Goal: Task Accomplishment & Management: Manage account settings

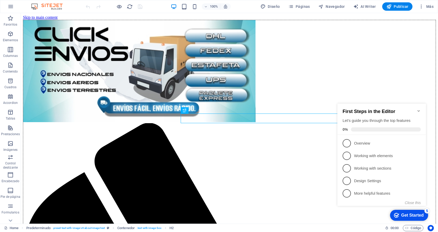
scroll to position [135, 0]
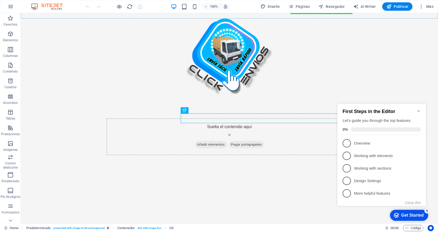
click at [418, 109] on icon "Minimize checklist" at bounding box center [418, 111] width 4 height 4
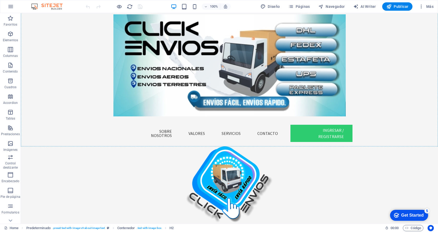
scroll to position [0, 0]
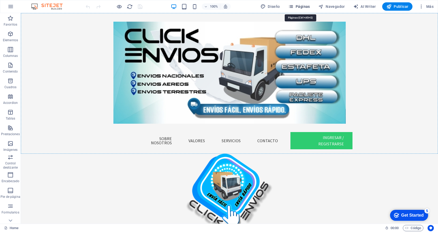
click at [0, 0] on span "Páginas" at bounding box center [0, 0] width 0 height 0
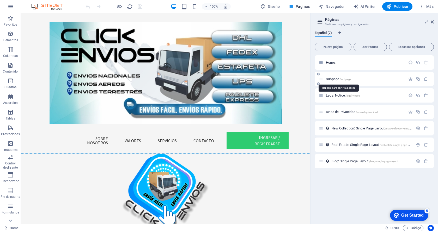
click at [336, 79] on span "Subpage /subpage" at bounding box center [338, 79] width 25 height 4
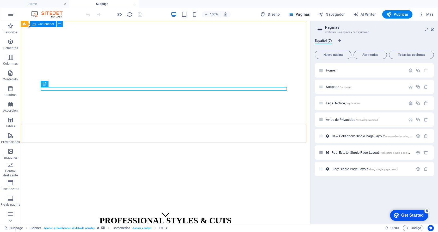
click at [60, 24] on icon at bounding box center [59, 23] width 3 height 5
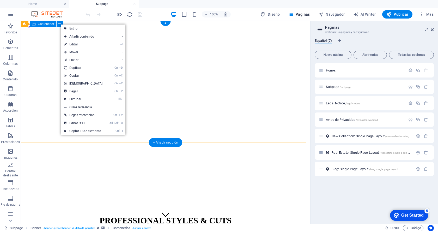
click at [204, 210] on div "PROFESSIONAL STYLES & CUTS 9982243022 | [GEOGRAPHIC_DATA]" at bounding box center [165, 230] width 285 height 40
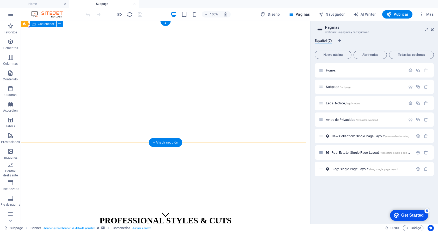
click at [159, 210] on div "PROFESSIONAL STYLES & CUTS 9982243022 | [GEOGRAPHIC_DATA]" at bounding box center [165, 230] width 285 height 40
click at [58, 23] on button at bounding box center [60, 24] width 6 height 6
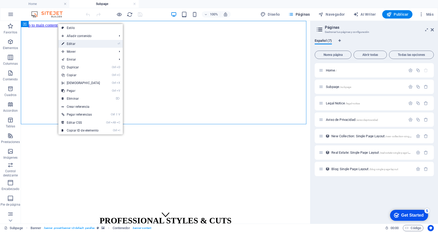
click at [68, 44] on link "⏎ Editar" at bounding box center [80, 44] width 45 height 8
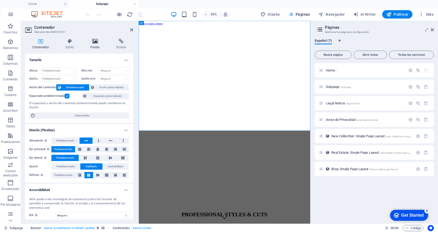
click at [92, 42] on icon at bounding box center [95, 41] width 24 height 5
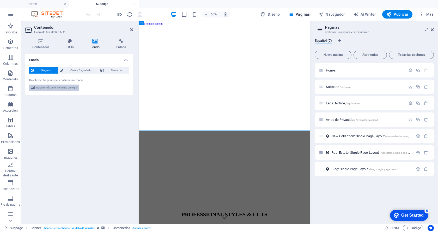
click at [65, 88] on span "Editar fondo en el elemento principal" at bounding box center [56, 87] width 41 height 6
select select "%"
select select "px"
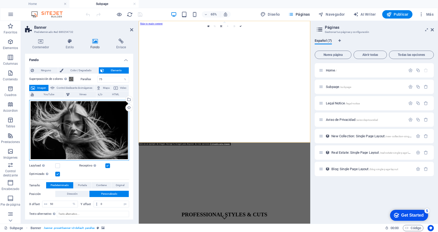
click at [66, 133] on div "Arrastra archivos aquí, haz clic para escoger archivos o selecciona archivos de…" at bounding box center [79, 130] width 100 height 60
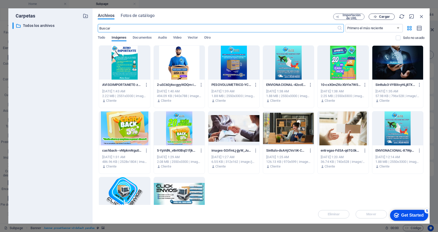
click at [386, 17] on span "Cargar" at bounding box center [384, 16] width 11 height 3
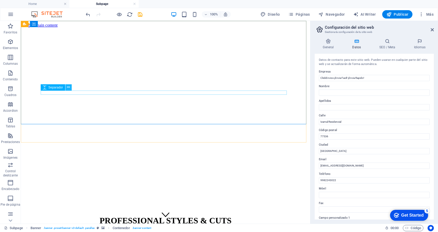
click at [67, 87] on icon at bounding box center [68, 86] width 3 height 5
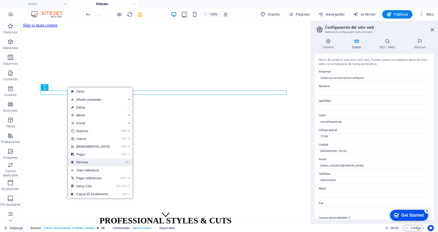
click at [85, 161] on link "⌦ Eliminar" at bounding box center [90, 162] width 45 height 8
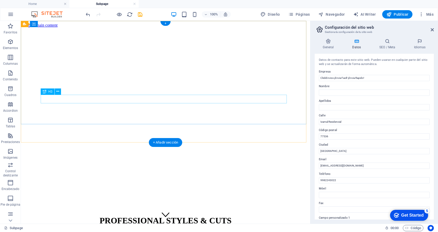
click at [159, 231] on div "WhatsApp [PHONE_NUMBER]" at bounding box center [165, 234] width 285 height 6
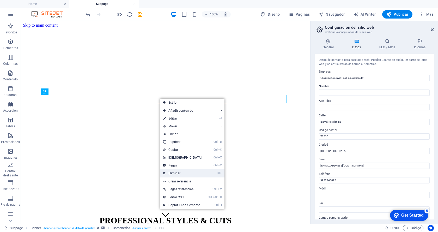
click at [172, 172] on link "⌦ Eliminar" at bounding box center [182, 173] width 45 height 8
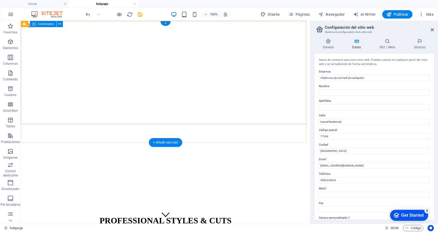
click at [165, 210] on div "PROFESSIONAL STYLES & CUTS" at bounding box center [165, 220] width 285 height 21
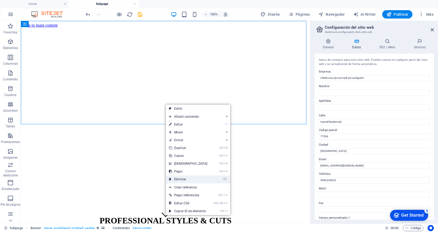
click at [181, 178] on link "⌦ Eliminar" at bounding box center [188, 179] width 45 height 8
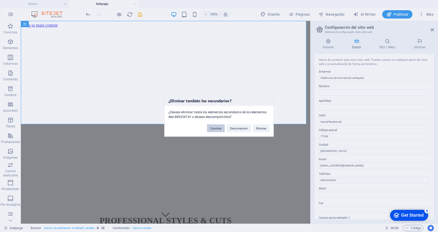
click at [214, 128] on button "Cancelar" at bounding box center [216, 128] width 18 height 8
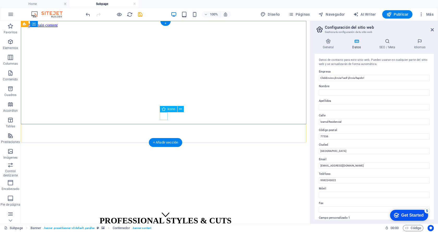
click at [163, 210] on figure at bounding box center [166, 214] width 8 height 9
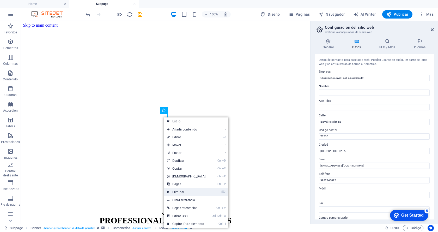
click at [179, 192] on link "⌦ Eliminar" at bounding box center [186, 192] width 45 height 8
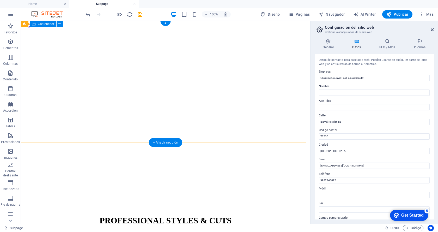
click at [86, 210] on div "PROFESSIONAL STYLES & CUTS" at bounding box center [165, 220] width 285 height 21
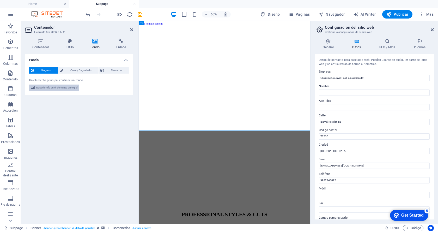
click at [54, 88] on span "Editar fondo en el elemento principal" at bounding box center [56, 87] width 41 height 6
select select "%"
select select "px"
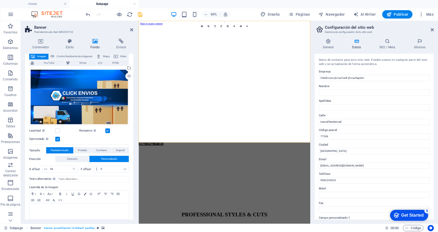
scroll to position [35, 0]
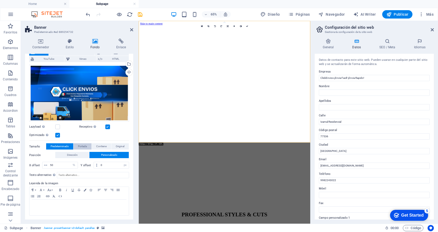
click at [85, 146] on span "Portada" at bounding box center [82, 146] width 9 height 6
click at [100, 145] on span "Contiene" at bounding box center [101, 146] width 10 height 6
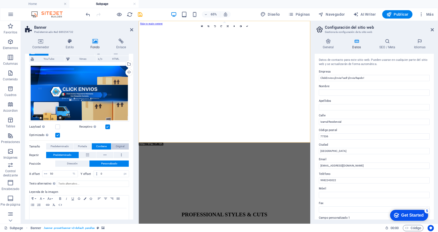
click at [117, 145] on span "Original" at bounding box center [120, 146] width 9 height 6
click at [102, 145] on span "Contiene" at bounding box center [101, 146] width 10 height 6
click at [61, 145] on span "Predeterminado" at bounding box center [60, 146] width 18 height 6
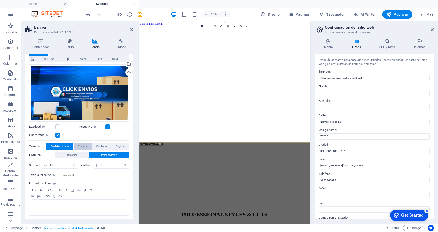
click at [81, 145] on span "Portada" at bounding box center [82, 146] width 9 height 6
click at [99, 146] on span "Contiene" at bounding box center [101, 146] width 10 height 6
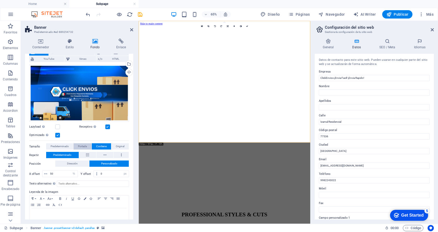
click at [82, 146] on span "Portada" at bounding box center [82, 146] width 9 height 6
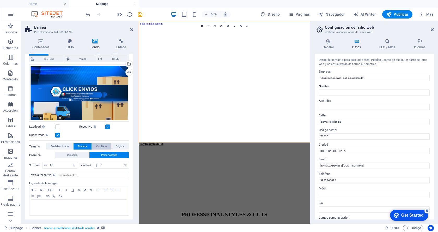
click at [99, 146] on span "Contiene" at bounding box center [101, 146] width 10 height 6
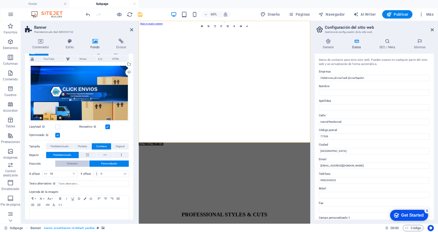
click at [74, 160] on span "Dirección" at bounding box center [72, 163] width 11 height 6
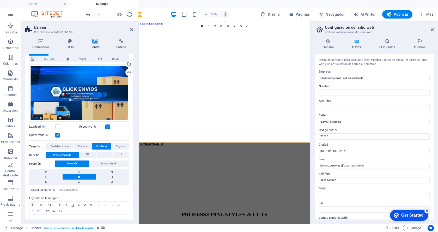
click at [80, 176] on link at bounding box center [79, 176] width 33 height 5
click at [80, 146] on span "Portada" at bounding box center [82, 146] width 9 height 6
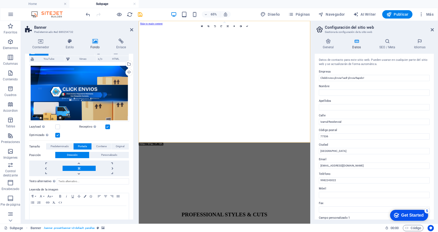
click at [82, 167] on link at bounding box center [79, 167] width 33 height 5
click at [79, 163] on link at bounding box center [79, 162] width 33 height 5
click at [79, 174] on link at bounding box center [79, 173] width 33 height 5
click at [65, 145] on span "Predeterminado" at bounding box center [60, 146] width 18 height 6
click at [79, 172] on link at bounding box center [79, 173] width 33 height 5
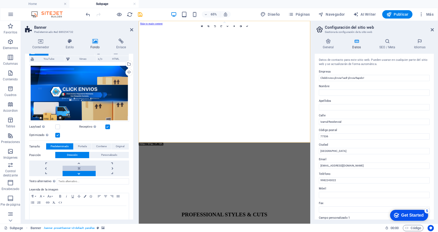
click at [78, 167] on link at bounding box center [79, 167] width 33 height 5
click at [79, 173] on link at bounding box center [79, 173] width 33 height 5
click at [78, 163] on link at bounding box center [79, 162] width 33 height 5
click at [100, 146] on span "Contiene" at bounding box center [101, 146] width 10 height 6
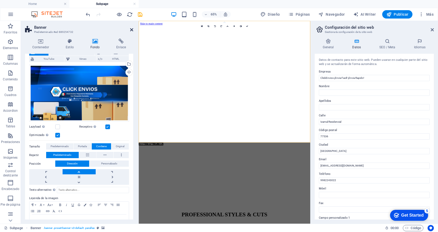
click at [131, 32] on icon at bounding box center [131, 30] width 3 height 4
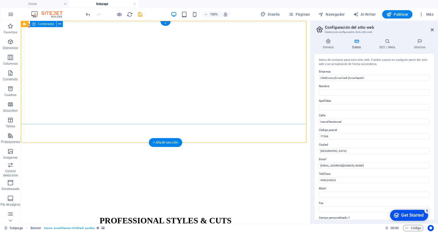
click at [170, 210] on div "PROFESSIONAL STYLES & CUTS" at bounding box center [165, 220] width 285 height 21
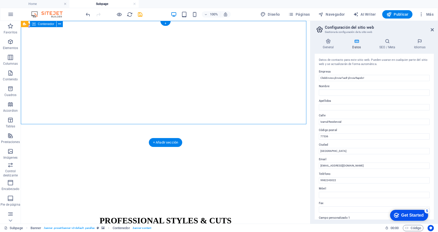
click at [166, 210] on div "PROFESSIONAL STYLES & CUTS" at bounding box center [165, 220] width 285 height 21
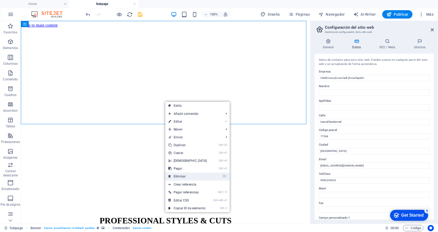
click at [178, 175] on link "⌦ Eliminar" at bounding box center [187, 176] width 45 height 8
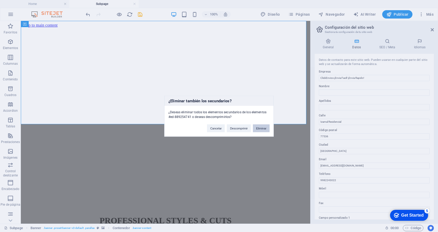
click at [264, 129] on button "Eliminar" at bounding box center [261, 128] width 17 height 8
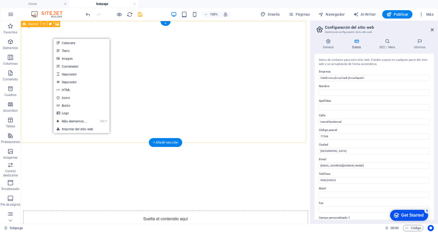
click at [146, 210] on div "Suelta el contenido aquí o Añadir elementos Pegar portapapeles" at bounding box center [165, 228] width 285 height 37
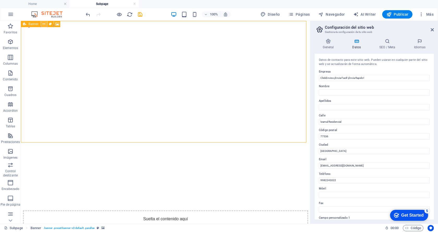
click at [43, 23] on icon at bounding box center [43, 23] width 3 height 5
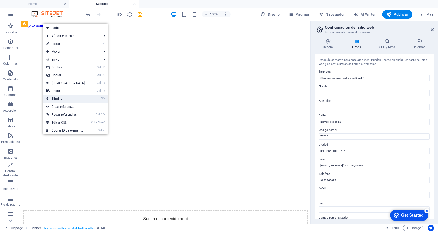
click at [54, 98] on link "⌦ Eliminar" at bounding box center [65, 99] width 45 height 8
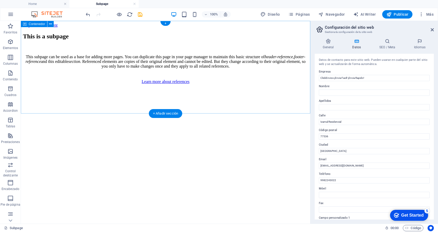
click at [95, 39] on div "This is a subpage This subpage can be used as a base for adding more pages. You…" at bounding box center [165, 58] width 285 height 51
click at [165, 33] on div "This is a subpage This subpage can be used as a base for adding more pages. You…" at bounding box center [165, 58] width 285 height 51
click at [36, 33] on div "This is a subpage This subpage can be used as a base for adding more pages. You…" at bounding box center [165, 58] width 285 height 51
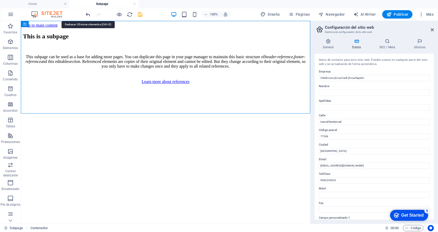
click at [87, 16] on icon "undo" at bounding box center [88, 14] width 6 height 6
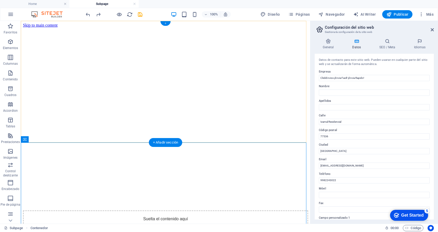
drag, startPoint x: 166, startPoint y: 23, endPoint x: 90, endPoint y: 20, distance: 75.6
click at [166, 23] on div "+" at bounding box center [165, 23] width 10 height 5
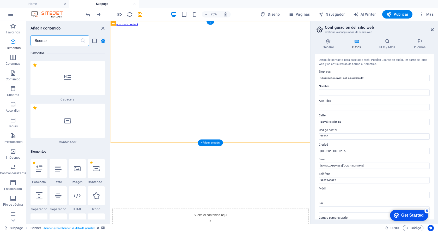
scroll to position [1655, 0]
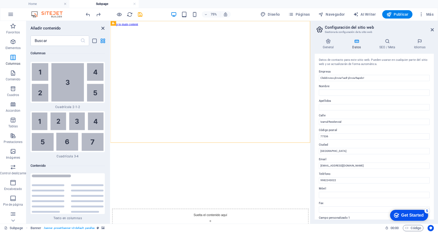
click at [103, 26] on icon "close panel" at bounding box center [103, 28] width 6 height 6
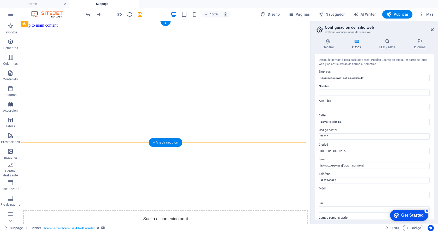
click at [231, 28] on figure at bounding box center [165, 28] width 285 height 0
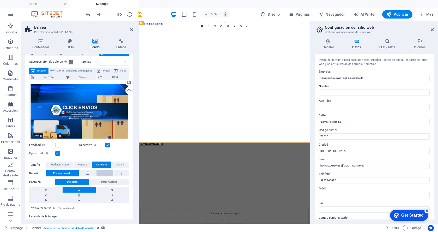
scroll to position [26, 0]
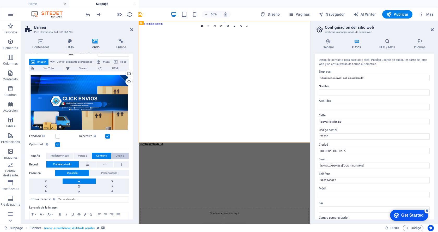
click at [120, 155] on span "Original" at bounding box center [120, 155] width 9 height 6
click at [106, 153] on span "Contiene" at bounding box center [101, 155] width 10 height 6
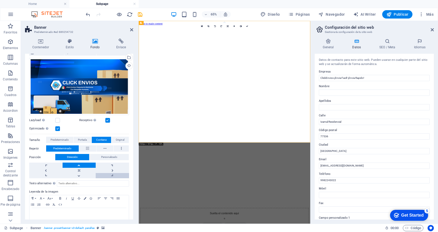
scroll to position [50, 0]
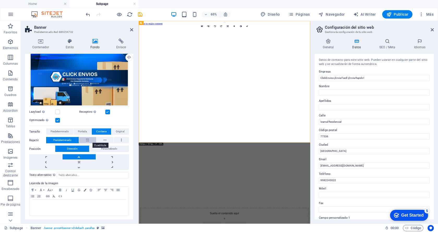
click at [86, 139] on icon at bounding box center [87, 140] width 3 height 6
click at [102, 138] on button at bounding box center [104, 140] width 17 height 6
click at [119, 138] on button at bounding box center [121, 140] width 15 height 6
click at [108, 139] on button at bounding box center [104, 140] width 17 height 6
click at [89, 140] on button at bounding box center [87, 140] width 17 height 6
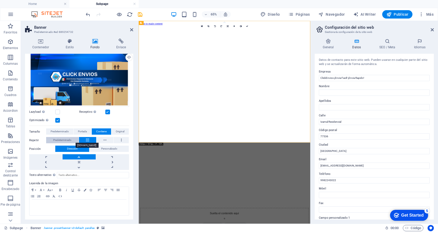
click at [68, 140] on span "Predeterminado" at bounding box center [62, 140] width 18 height 6
click at [106, 147] on span "Personalizado" at bounding box center [109, 148] width 16 height 6
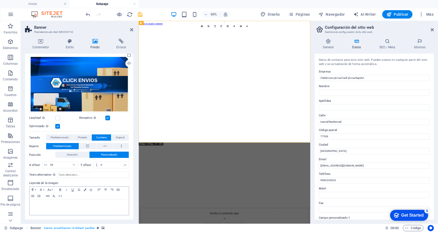
scroll to position [44, 0]
click at [131, 30] on icon at bounding box center [131, 30] width 3 height 4
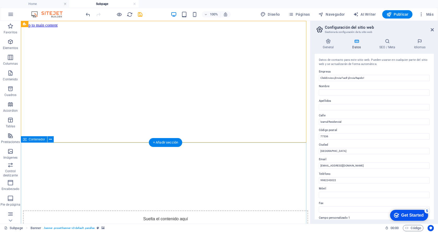
scroll to position [12, 0]
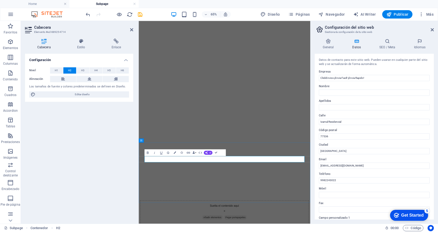
scroll to position [0, 0]
click at [112, 192] on div "Configuración Nivel H1 H2 H3 H4 H5 H6 Alineación Los tamaños de fuente y colore…" at bounding box center [79, 136] width 108 height 165
click at [132, 30] on icon at bounding box center [131, 30] width 3 height 4
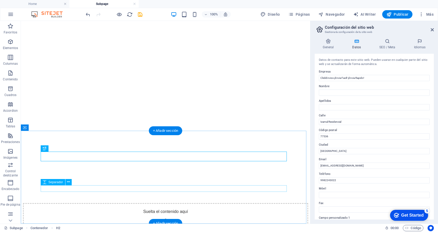
scroll to position [12, 0]
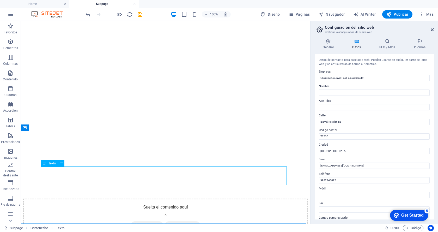
click at [46, 164] on div "Texto" at bounding box center [49, 163] width 17 height 6
click at [64, 163] on button at bounding box center [61, 163] width 6 height 6
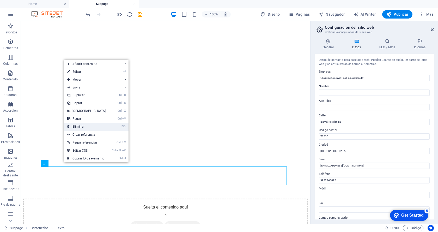
click at [78, 125] on link "⌦ Eliminar" at bounding box center [86, 126] width 45 height 8
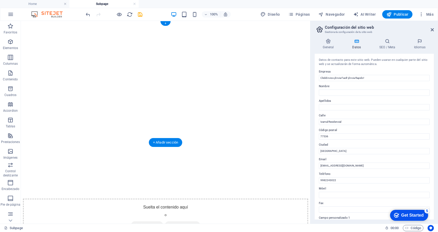
scroll to position [0, 0]
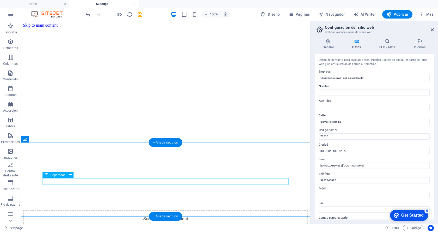
click at [70, 174] on icon at bounding box center [70, 174] width 3 height 5
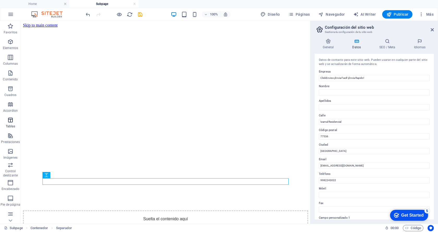
click at [11, 119] on icon "button" at bounding box center [10, 120] width 6 height 6
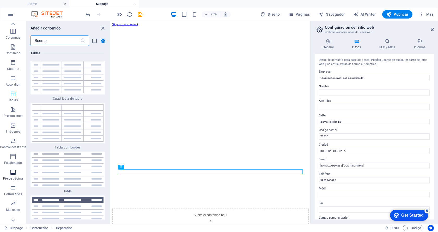
scroll to position [32, 0]
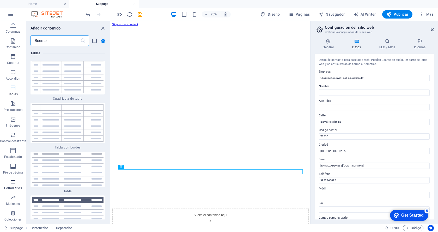
click at [14, 185] on span "Formularios" at bounding box center [13, 184] width 26 height 13
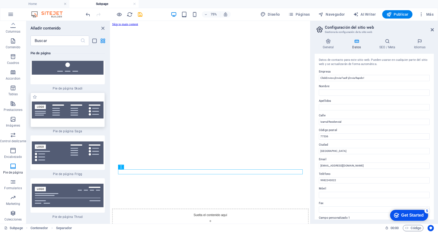
scroll to position [7446, 0]
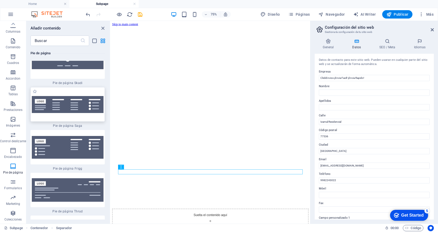
click at [64, 96] on img at bounding box center [68, 104] width 72 height 17
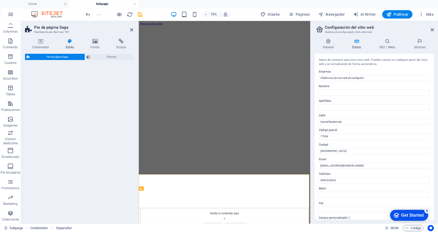
select select "rem"
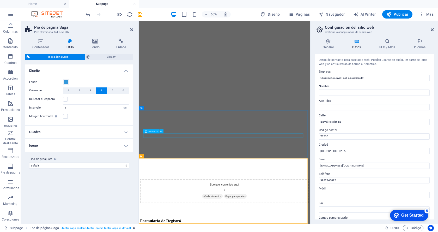
scroll to position [49, 0]
click at [10, 181] on icon "button" at bounding box center [10, 181] width 6 height 6
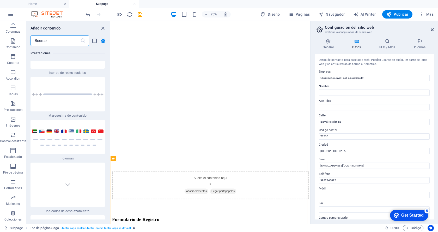
scroll to position [7628, 0]
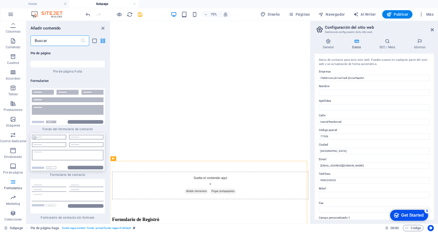
click at [55, 134] on img at bounding box center [68, 151] width 72 height 35
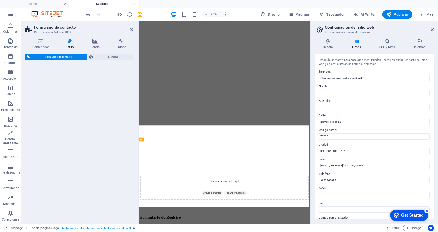
select select "rem"
select select "preset-contact-form-v3-default"
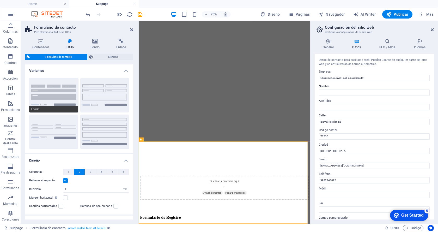
scroll to position [176, 0]
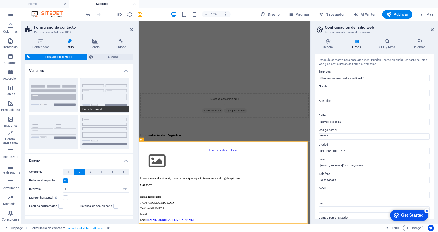
click at [101, 91] on button "Predeterminado" at bounding box center [104, 95] width 49 height 34
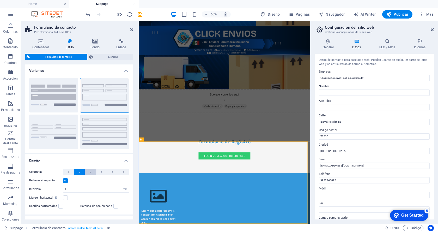
click at [89, 171] on button "3" at bounding box center [90, 172] width 11 height 6
click at [69, 171] on span "1" at bounding box center [69, 172] width 2 height 6
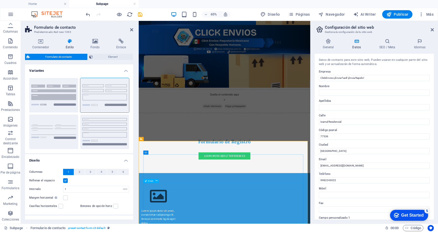
scroll to position [219, 0]
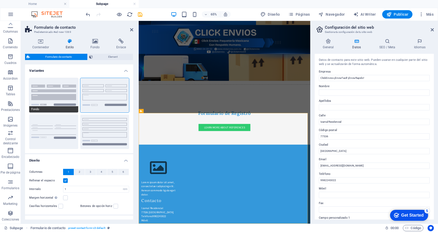
click at [52, 86] on button "Fondo" at bounding box center [53, 95] width 49 height 34
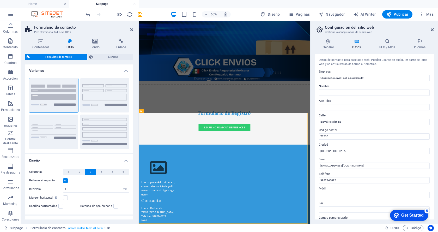
scroll to position [175, 0]
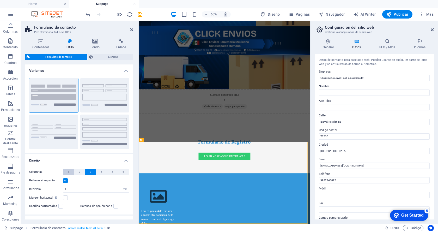
click at [69, 171] on span "1" at bounding box center [69, 172] width 2 height 6
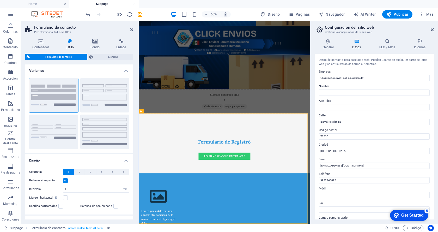
scroll to position [219, 0]
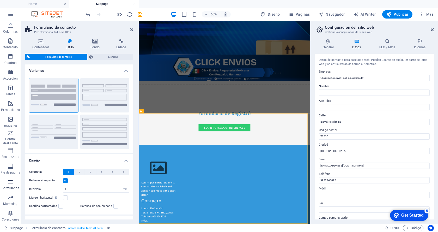
click at [10, 186] on p "Formularios" at bounding box center [10, 188] width 17 height 4
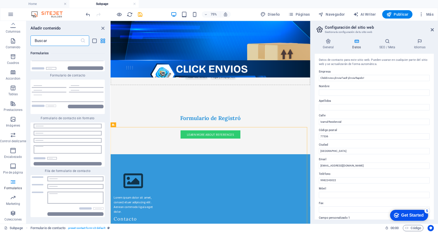
scroll to position [7707, 0]
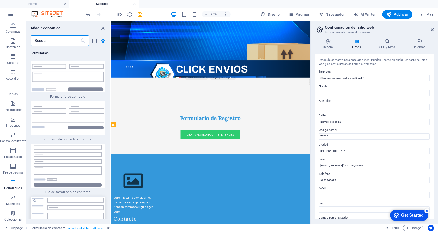
click at [66, 197] on img at bounding box center [68, 216] width 72 height 39
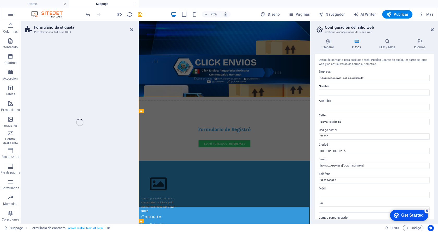
click at [66, 183] on div "Formulario de etiqueta Predeterminado #ed-new-1381 Arrastra aquí para reemplaza…" at bounding box center [165, 122] width 289 height 202
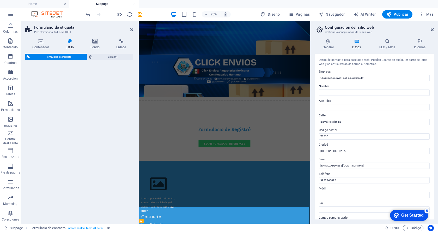
scroll to position [219, 0]
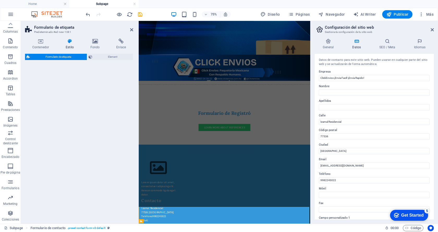
select select "rem"
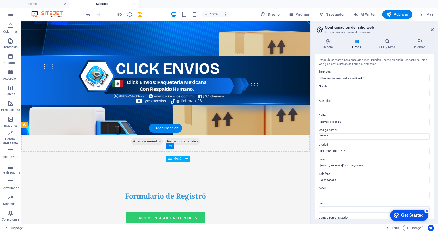
scroll to position [52, 0]
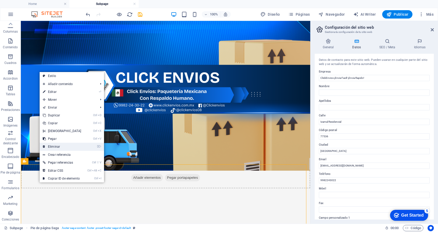
click at [52, 147] on link "⌦ Eliminar" at bounding box center [62, 147] width 45 height 8
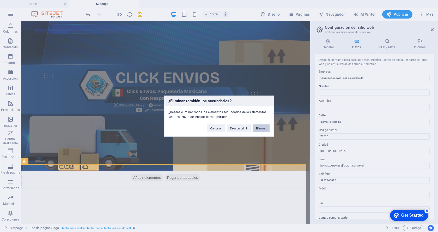
click at [262, 129] on button "Eliminar" at bounding box center [261, 128] width 17 height 8
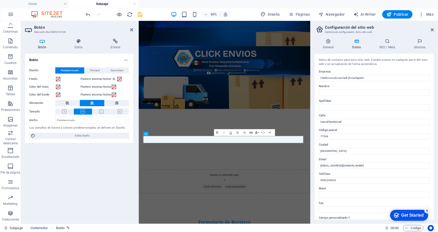
click at [250, 133] on icon "button" at bounding box center [251, 132] width 4 height 4
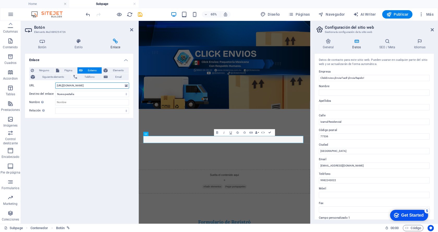
scroll to position [0, 51]
drag, startPoint x: 199, startPoint y: 106, endPoint x: 193, endPoint y: 128, distance: 22.8
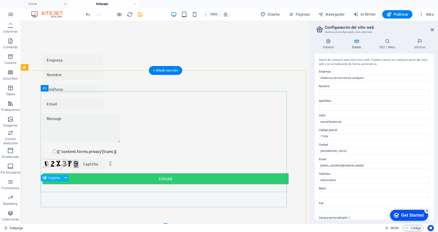
scroll to position [309, 0]
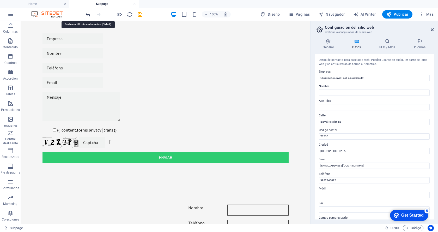
click at [88, 15] on icon "undo" at bounding box center [88, 14] width 6 height 6
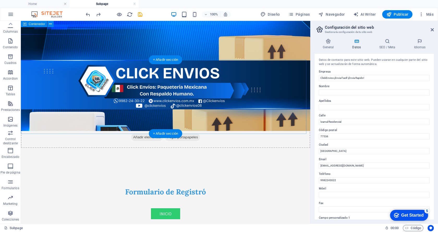
scroll to position [68, 0]
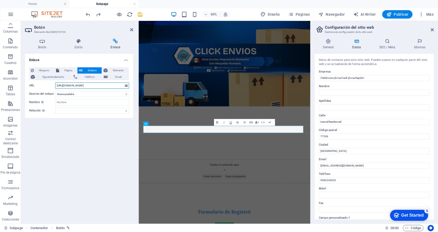
click at [64, 85] on input "[URL][DOMAIN_NAME]" at bounding box center [92, 85] width 74 height 6
click at [65, 86] on input "[URL][DOMAIN_NAME]" at bounding box center [92, 85] width 74 height 6
type input "[URL][DOMAIN_NAME]"
click at [78, 94] on select "Nueva pestaña Misma pestaña Superposición" at bounding box center [92, 94] width 74 height 6
select select
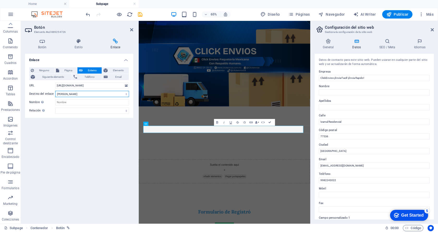
click at [55, 91] on select "Nueva pestaña Misma pestaña Superposición" at bounding box center [92, 94] width 74 height 6
click at [132, 28] on icon at bounding box center [131, 30] width 3 height 4
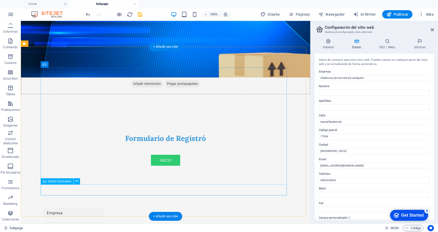
scroll to position [250, 0]
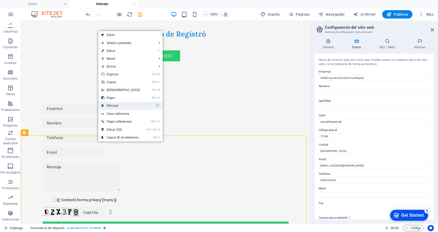
click at [113, 105] on link "⌦ Eliminar" at bounding box center [120, 106] width 45 height 8
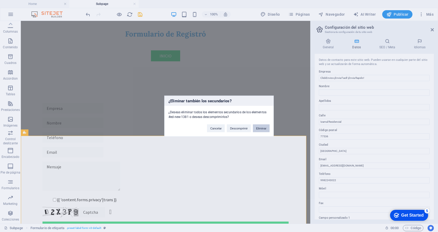
click at [265, 128] on button "Eliminar" at bounding box center [261, 128] width 17 height 8
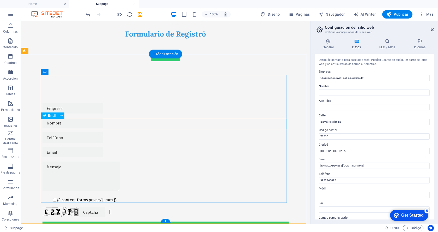
scroll to position [162, 0]
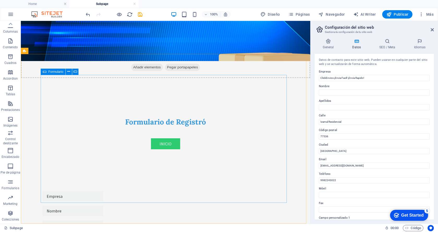
click at [61, 72] on span "Formulario" at bounding box center [55, 71] width 15 height 3
click at [61, 72] on div "Arrastra aquí para reemplazar el contenido existente. Si quieres crear un eleme…" at bounding box center [165, 122] width 289 height 202
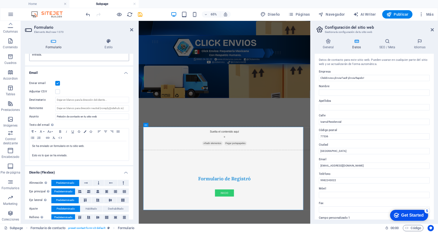
scroll to position [126, 0]
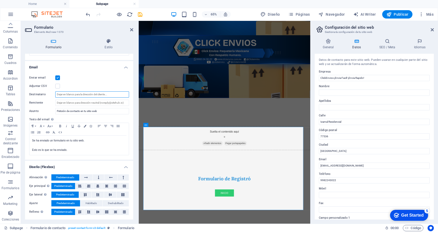
click at [68, 94] on input "Destinatario" at bounding box center [92, 94] width 74 height 6
click at [65, 103] on input "Remitente" at bounding box center [92, 103] width 74 height 6
type input "[EMAIL_ADDRESS][DOMAIN_NAME]"
click at [87, 80] on div "Enviar email" at bounding box center [79, 78] width 100 height 6
drag, startPoint x: 98, startPoint y: 111, endPoint x: 50, endPoint y: 111, distance: 48.5
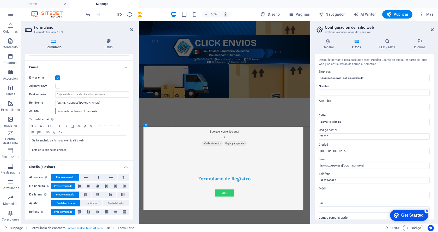
click at [50, 111] on div "Asunto Petición de contacto en tu sitio web" at bounding box center [79, 111] width 100 height 6
click at [106, 110] on input "Petición de contacto en tu sitio web" at bounding box center [92, 111] width 74 height 6
drag, startPoint x: 101, startPoint y: 112, endPoint x: 70, endPoint y: 112, distance: 31.0
click at [70, 112] on input "Petición de contacto en tu sitio web" at bounding box center [92, 111] width 74 height 6
type input "Petición de Registro"
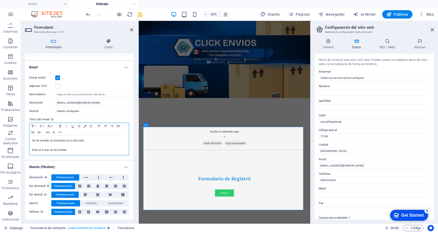
click at [80, 144] on p at bounding box center [79, 145] width 94 height 5
click at [132, 28] on icon at bounding box center [131, 30] width 3 height 4
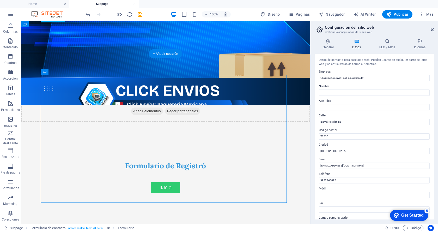
scroll to position [162, 0]
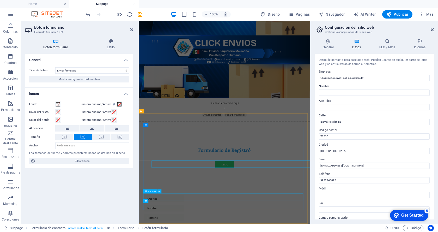
scroll to position [119, 0]
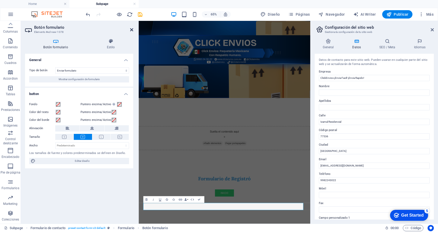
drag, startPoint x: 131, startPoint y: 29, endPoint x: 109, endPoint y: 8, distance: 29.7
click at [131, 29] on icon at bounding box center [131, 30] width 3 height 4
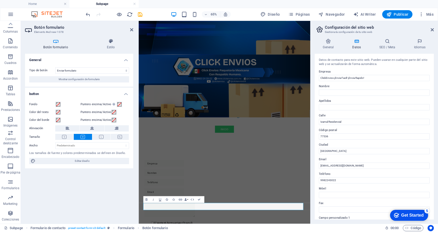
scroll to position [162, 0]
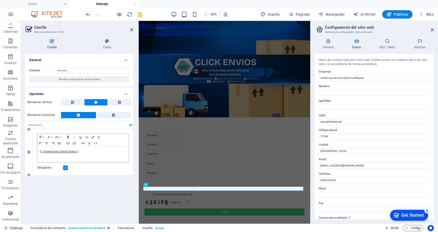
scroll to position [119, 0]
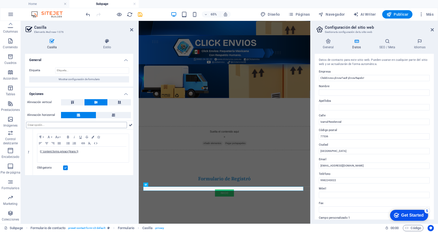
click at [38, 125] on input "text" at bounding box center [76, 125] width 101 height 6
click at [59, 152] on link "{{ 'content.forms.privacy'|trans }}" at bounding box center [59, 151] width 38 height 3
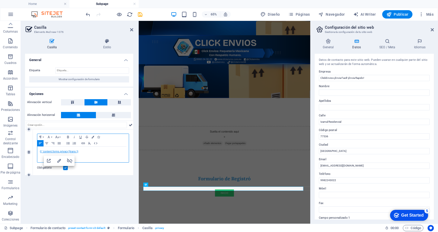
click at [76, 152] on link "{{ 'content.forms.privacy'|trans }}" at bounding box center [59, 151] width 38 height 3
drag, startPoint x: 79, startPoint y: 151, endPoint x: 40, endPoint y: 152, distance: 39.6
click at [40, 152] on div "{{ 'content.forms.privacy'|trans }}" at bounding box center [82, 154] width 91 height 16
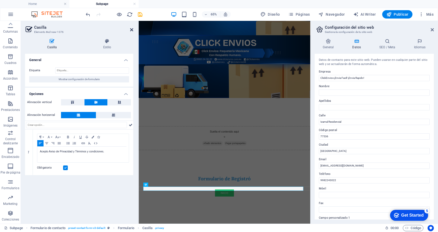
click at [132, 29] on icon at bounding box center [131, 30] width 3 height 4
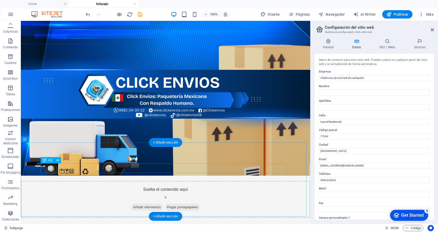
scroll to position [0, 0]
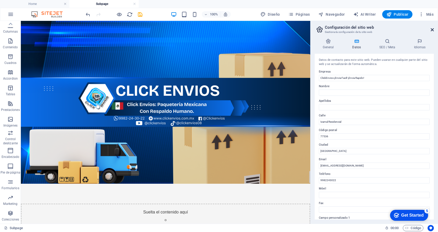
click at [433, 30] on icon at bounding box center [431, 30] width 3 height 4
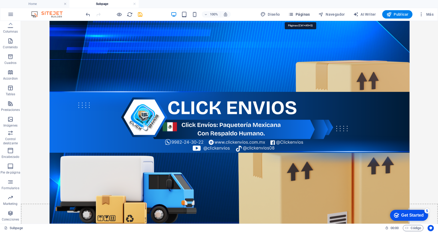
click at [300, 14] on span "Páginas" at bounding box center [299, 14] width 22 height 5
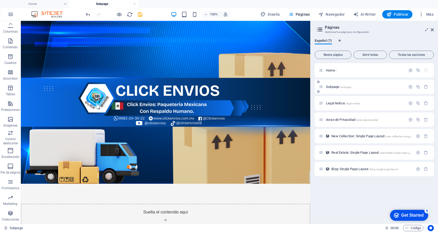
click at [357, 85] on p "Subpage /subpage" at bounding box center [365, 86] width 78 height 3
click at [350, 72] on p "Home /" at bounding box center [365, 70] width 78 height 3
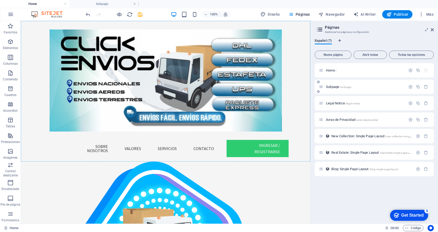
click at [364, 89] on div "Subpage /subpage" at bounding box center [362, 87] width 87 height 6
click at [331, 86] on span "Subpage /subpage" at bounding box center [338, 87] width 25 height 4
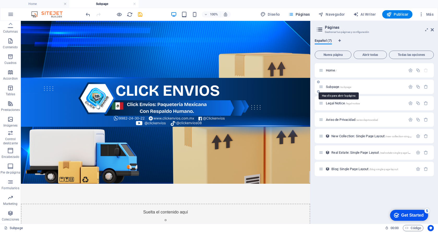
click at [332, 87] on span "Subpage /subpage" at bounding box center [338, 87] width 25 height 4
click at [410, 86] on icon "button" at bounding box center [410, 86] width 4 height 4
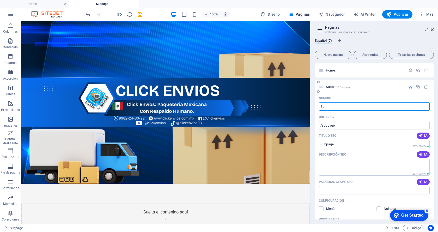
type input "S"
type input "/"
type input "FormulariodeR"
type input "/formulariode"
type input "Formulariode"
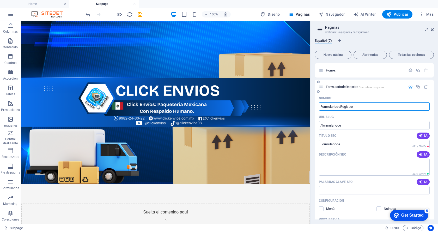
type input "FormulariodeRegistro"
type input "/formularioderegistro"
type input "FormulariodeRegistro"
drag, startPoint x: 376, startPoint y: 146, endPoint x: 306, endPoint y: 125, distance: 73.0
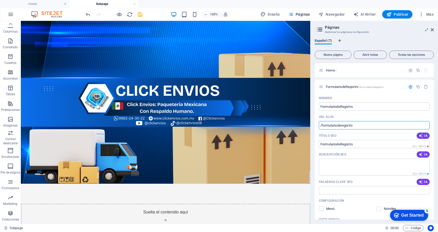
click at [380, 42] on div "Español (7)" at bounding box center [373, 44] width 119 height 10
click at [393, 38] on div "Español (7) Nueva página Abrir todas Todas las opciones Home / FormulariodeRegi…" at bounding box center [373, 128] width 127 height 189
click at [331, 72] on div "Home /" at bounding box center [362, 70] width 87 height 6
click at [329, 70] on span "Home /" at bounding box center [331, 70] width 11 height 4
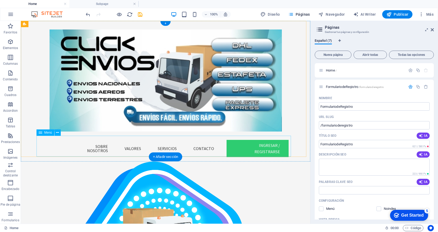
click at [244, 145] on nav "Inicio Sobre Nosotros Valores Servicios Contacto Ingresar / Registrarse" at bounding box center [165, 148] width 254 height 26
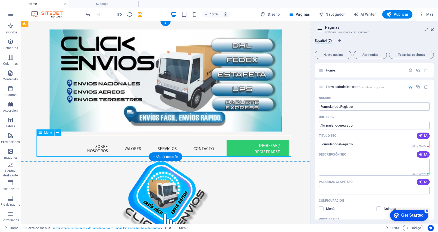
select select
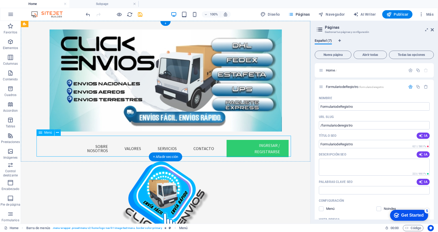
select select "default"
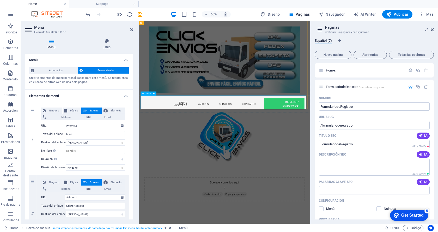
click at [356, 142] on nav "Inicio Sobre Nosotros Valores Servicios Contacto Ingresar / Registrarse" at bounding box center [270, 148] width 254 height 26
click at [356, 145] on nav "Inicio Sobre Nosotros Valores Servicios Contacto Ingresar / Registrarse" at bounding box center [270, 148] width 254 height 26
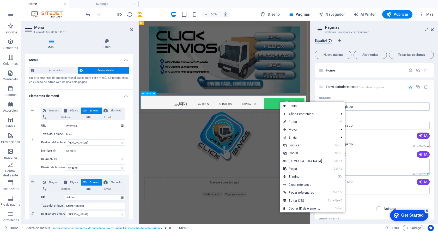
click at [349, 145] on nav "Inicio Sobre Nosotros Valores Servicios Contacto Ingresar / Registrarse" at bounding box center [270, 148] width 254 height 26
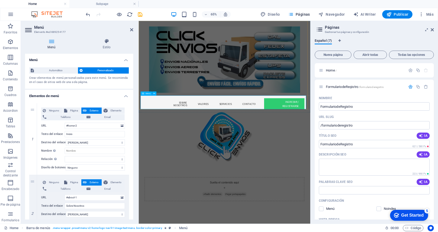
click at [335, 146] on nav "Inicio Sobre Nosotros Valores Servicios Contacto Ingresar / Registrarse" at bounding box center [270, 148] width 254 height 26
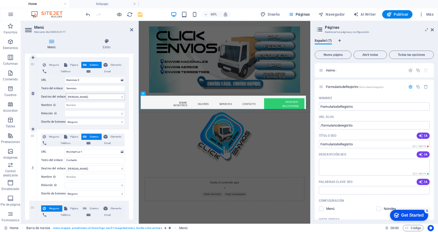
scroll to position [284, 0]
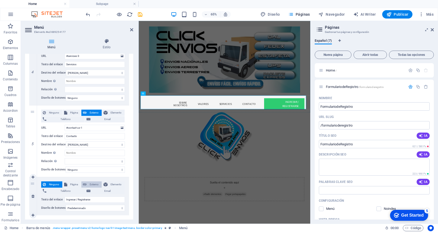
click at [89, 183] on span "Externo" at bounding box center [94, 184] width 12 height 6
select select
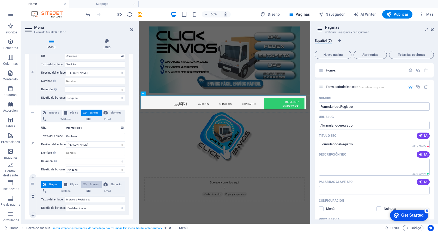
select select
select select "blank"
select select
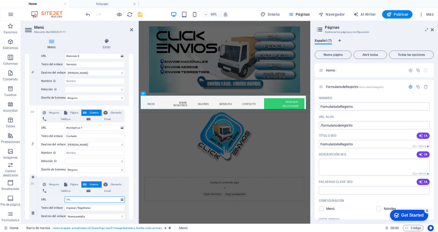
click at [69, 200] on input "URL" at bounding box center [95, 199] width 60 height 6
type input "http"
select select
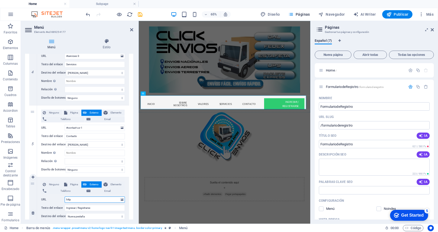
select select
type input "https"
select select
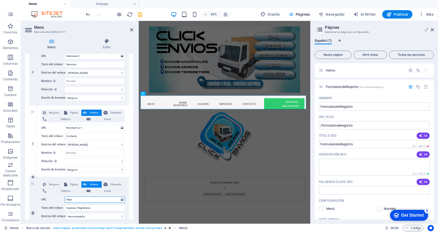
select select
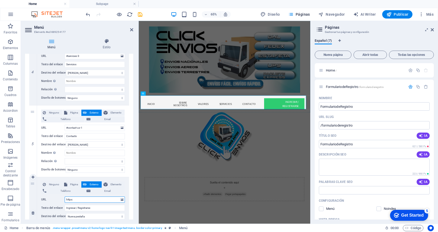
type input "https:/"
select select
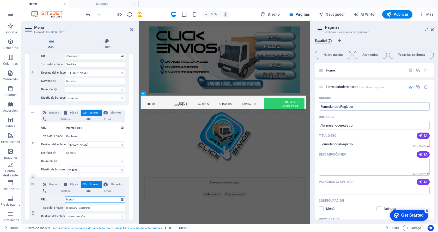
select select
type input "https://"
select select
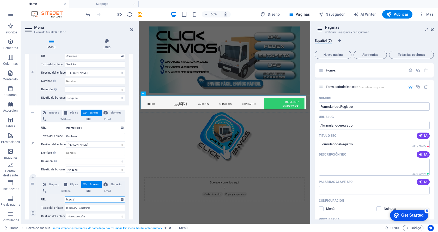
select select
type input "[URL]"
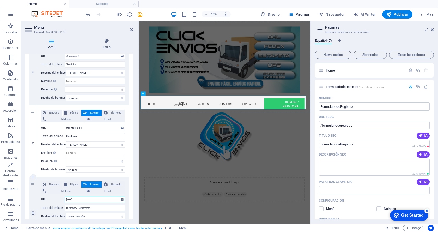
select select
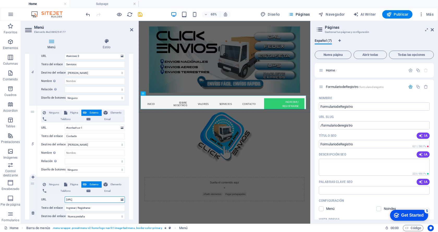
select select
type input "[URL]"
select select
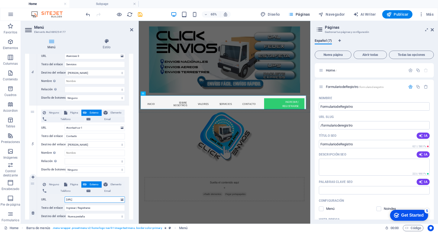
select select
paste input "/formularioderegistro"
type input "[URL]"
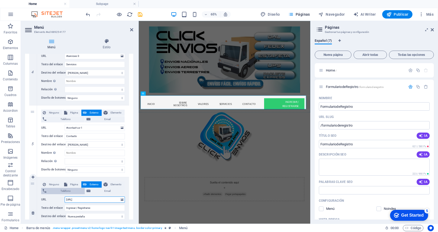
select select
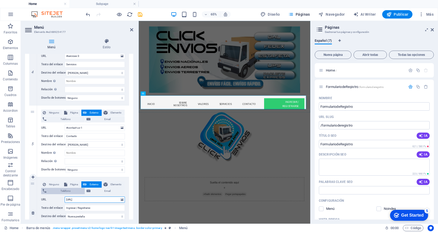
select select
click at [87, 200] on input "[URL]" at bounding box center [95, 199] width 60 height 6
type input "[URL]"
select select
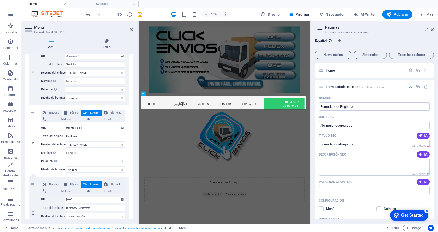
select select
type input "[URL][DOMAIN_NAME]"
select select
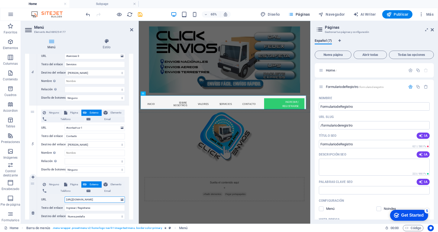
select select
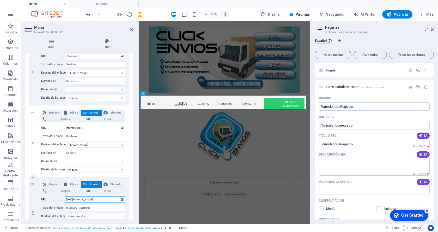
select select
type input "[URL][DOMAIN_NAME]"
click at [132, 30] on icon at bounding box center [131, 30] width 3 height 4
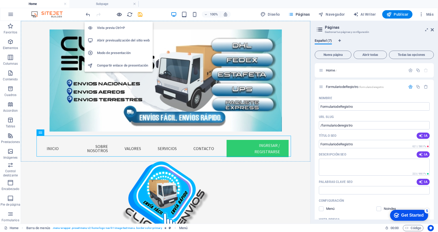
click at [119, 13] on icon "button" at bounding box center [119, 14] width 6 height 6
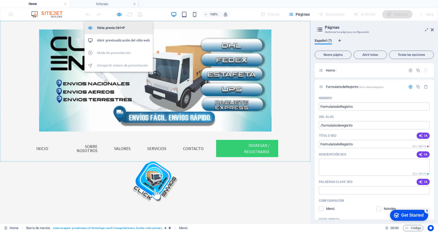
click at [116, 27] on h6 "Vista previa Ctrl+P" at bounding box center [123, 28] width 53 height 6
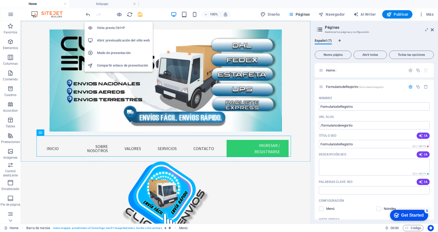
click at [116, 27] on h6 "Vista previa Ctrl+P" at bounding box center [123, 28] width 53 height 6
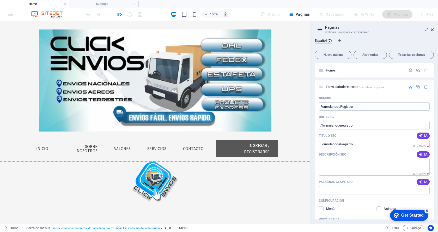
click at [242, 147] on link "Ingresar / Registrarse" at bounding box center [247, 148] width 62 height 17
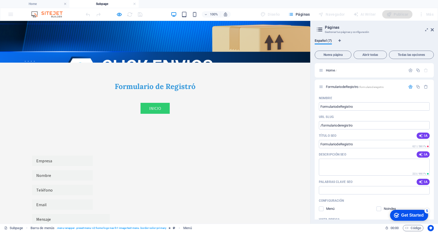
scroll to position [162, 0]
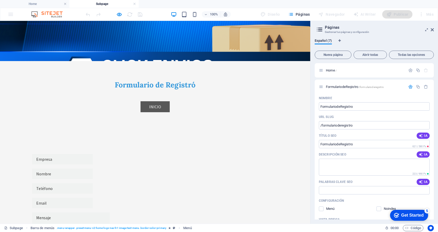
click at [160, 101] on link "INICIO" at bounding box center [154, 106] width 29 height 11
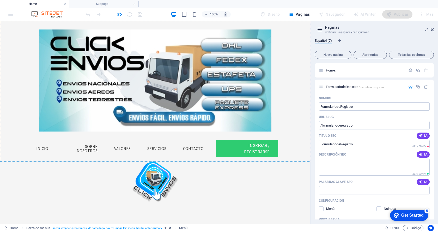
scroll to position [0, 0]
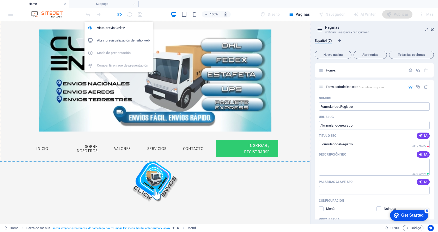
click at [119, 15] on icon "button" at bounding box center [119, 14] width 6 height 6
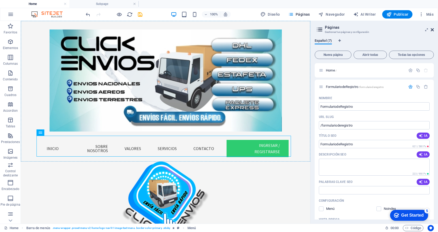
drag, startPoint x: 432, startPoint y: 29, endPoint x: 390, endPoint y: 2, distance: 50.4
click at [432, 29] on icon at bounding box center [431, 30] width 3 height 4
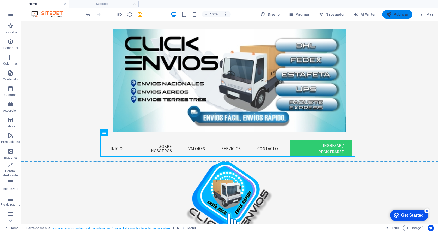
click at [400, 14] on span "Publicar" at bounding box center [397, 14] width 22 height 5
